Goal: Use online tool/utility: Utilize a website feature to perform a specific function

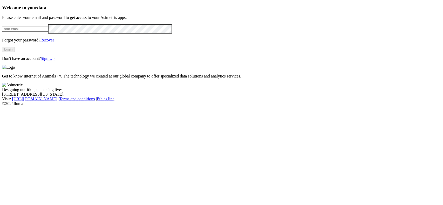
type input "cdiaz@alura-ahn.com"
click at [15, 52] on button "Login" at bounding box center [8, 49] width 13 height 5
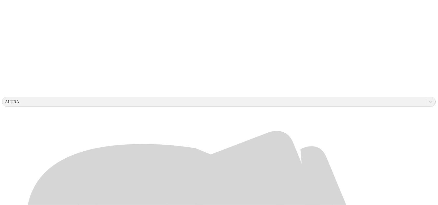
scroll to position [130, 0]
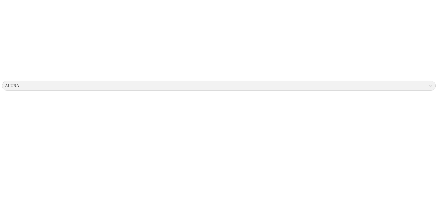
scroll to position [0, 0]
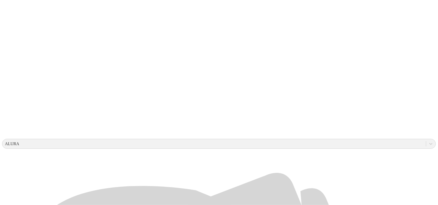
scroll to position [130, 0]
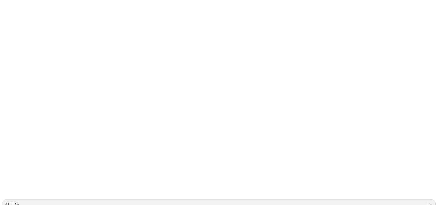
scroll to position [0, 0]
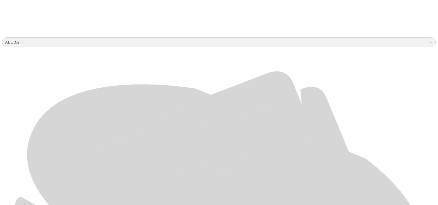
scroll to position [195, 0]
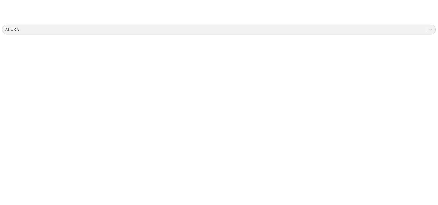
scroll to position [0, 0]
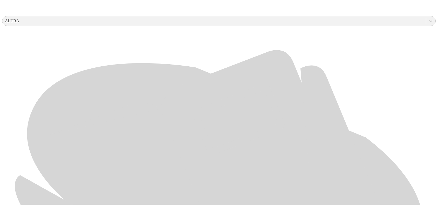
scroll to position [227, 0]
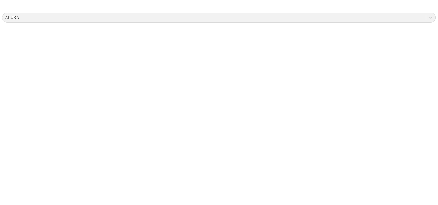
scroll to position [0, 0]
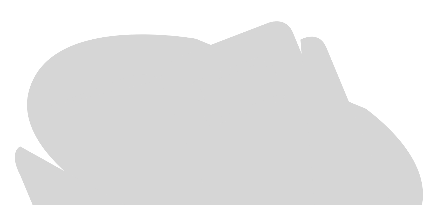
scroll to position [233, 0]
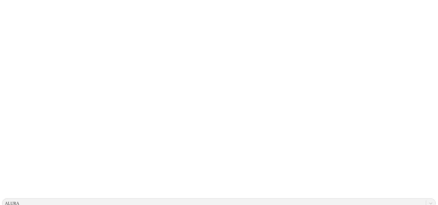
scroll to position [0, 0]
